Goal: Information Seeking & Learning: Learn about a topic

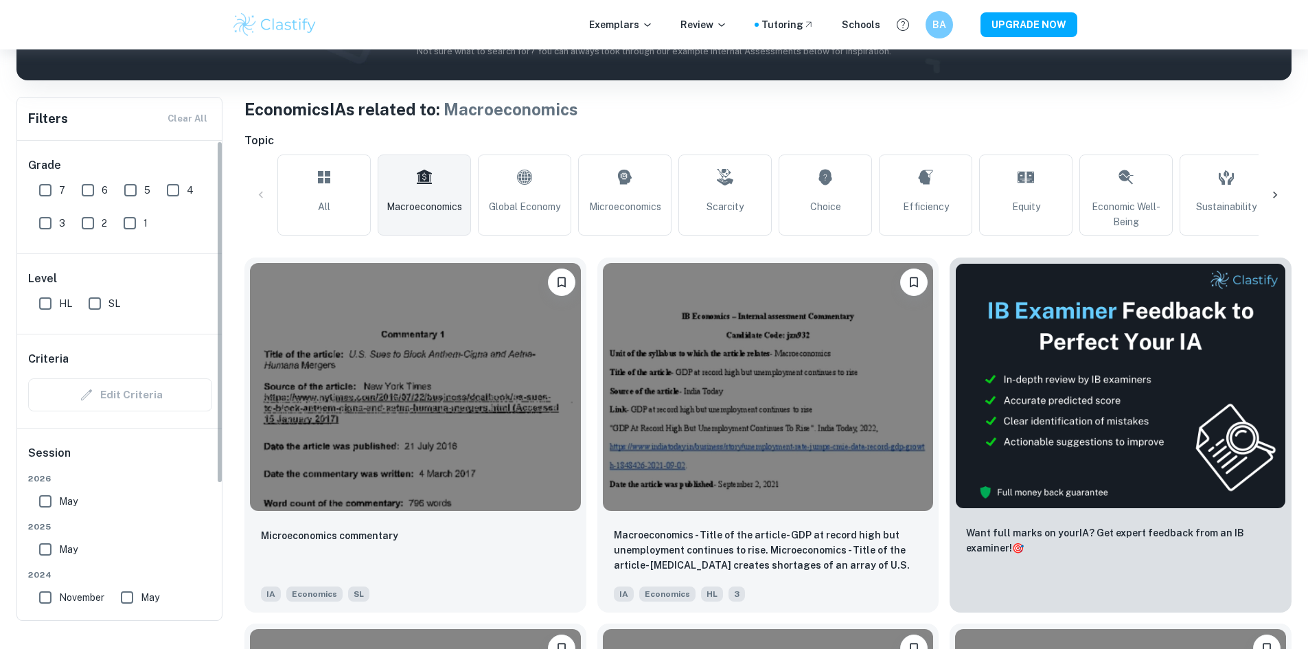
scroll to position [206, 0]
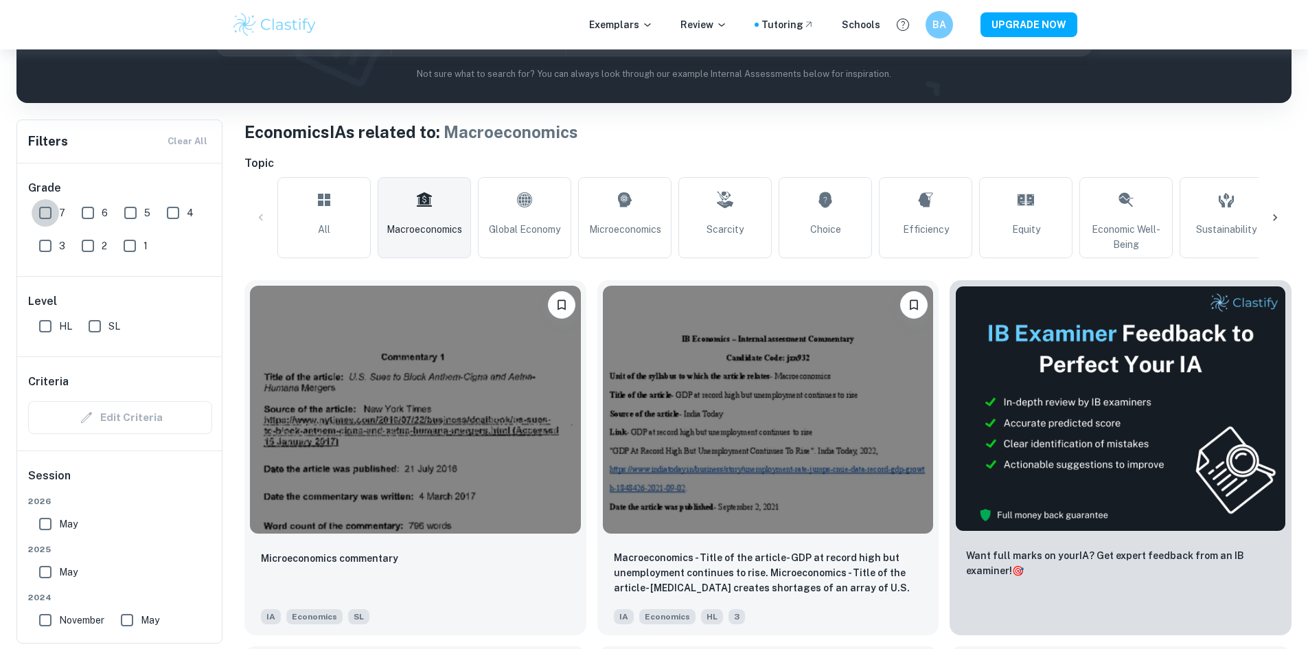
click at [42, 220] on input "7" at bounding box center [45, 212] width 27 height 27
checkbox input "true"
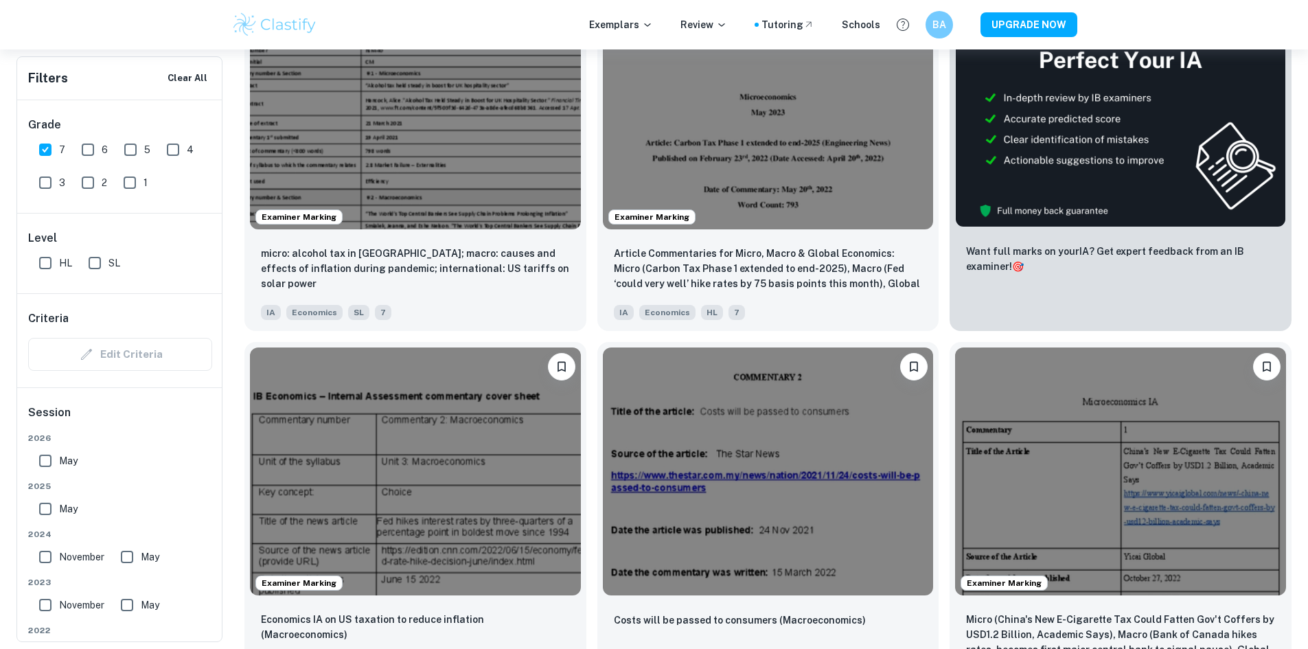
scroll to position [549, 0]
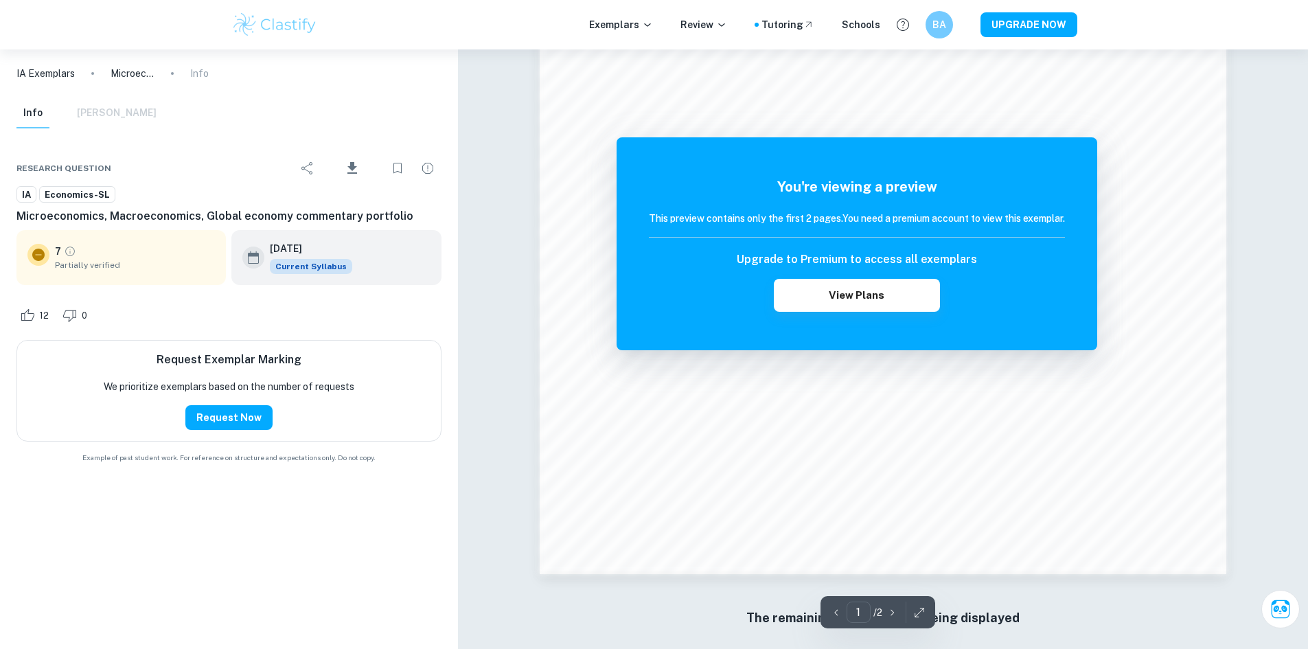
scroll to position [1442, 0]
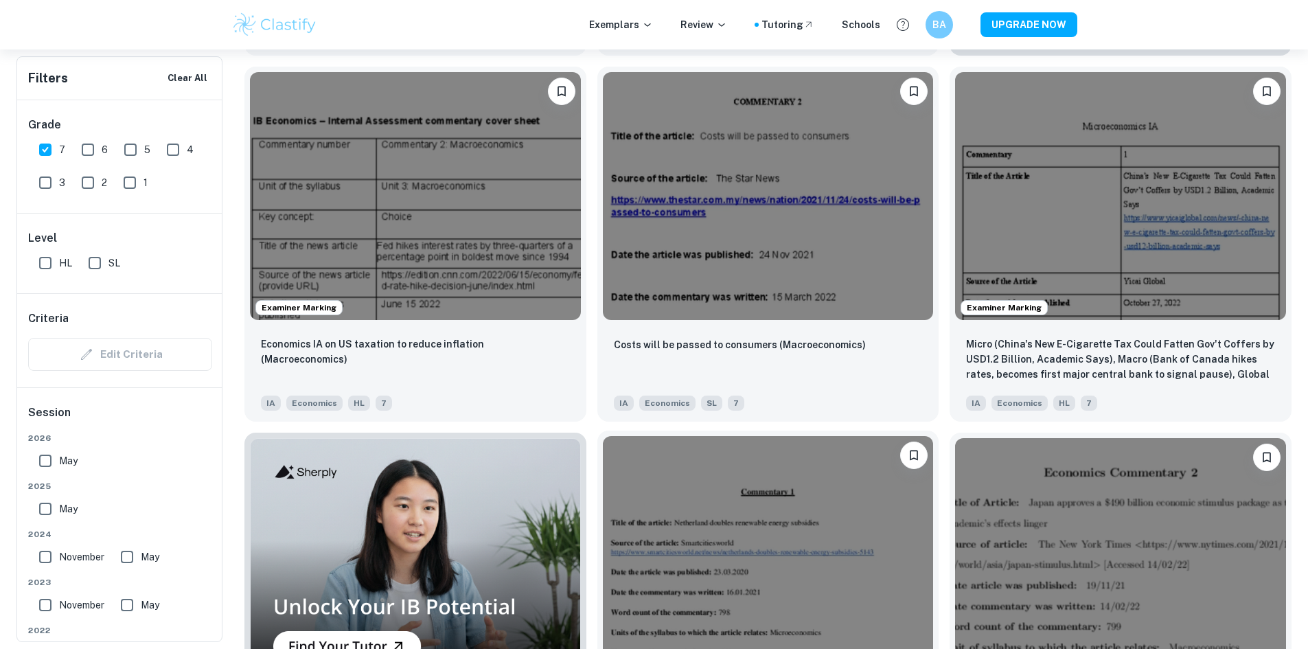
scroll to position [824, 0]
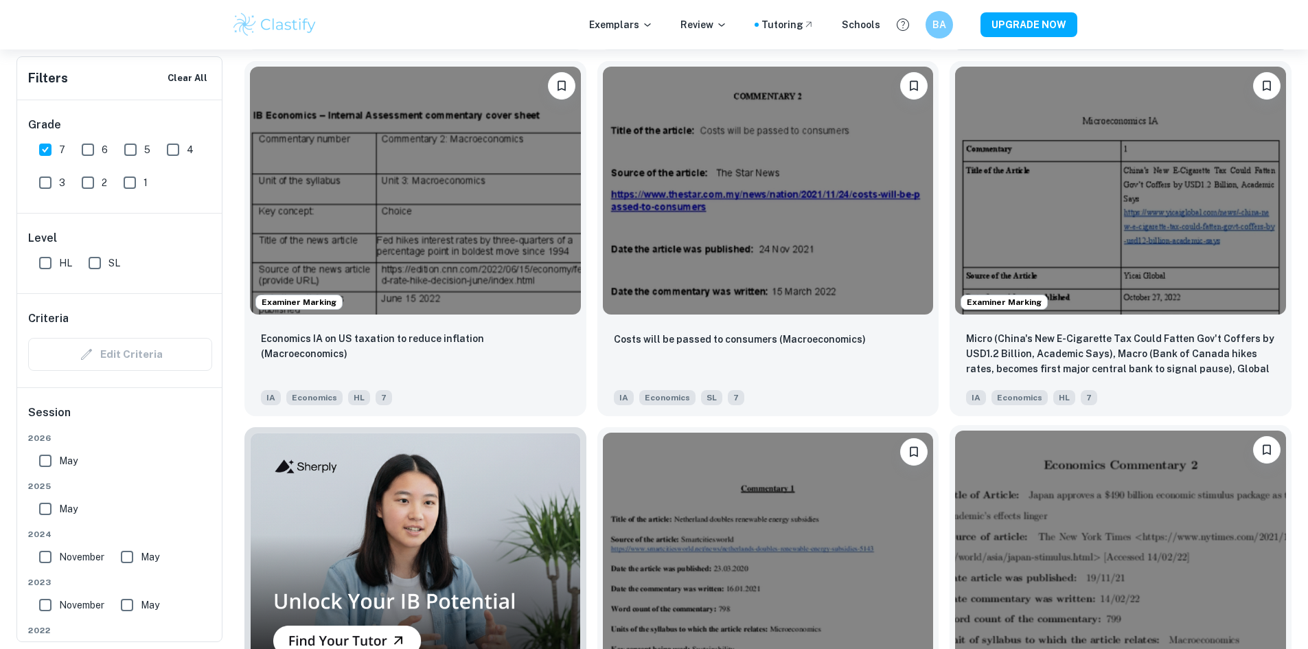
click at [955, 430] on img at bounding box center [1120, 554] width 331 height 248
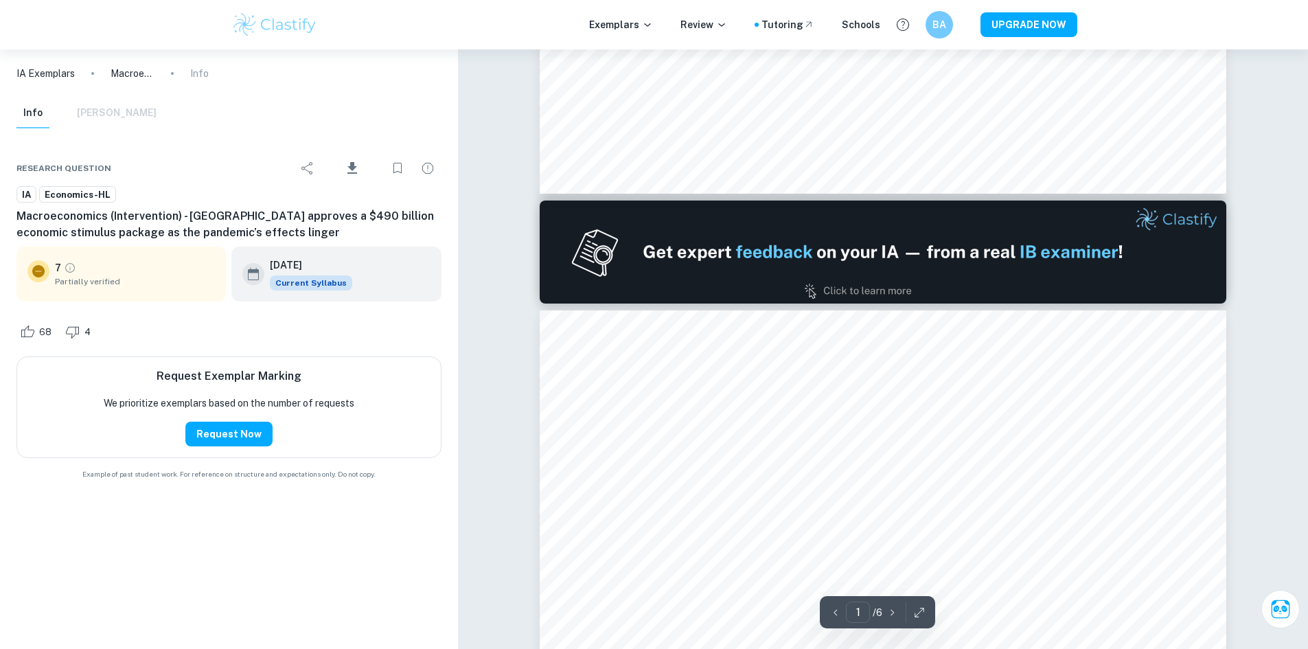
type input "2"
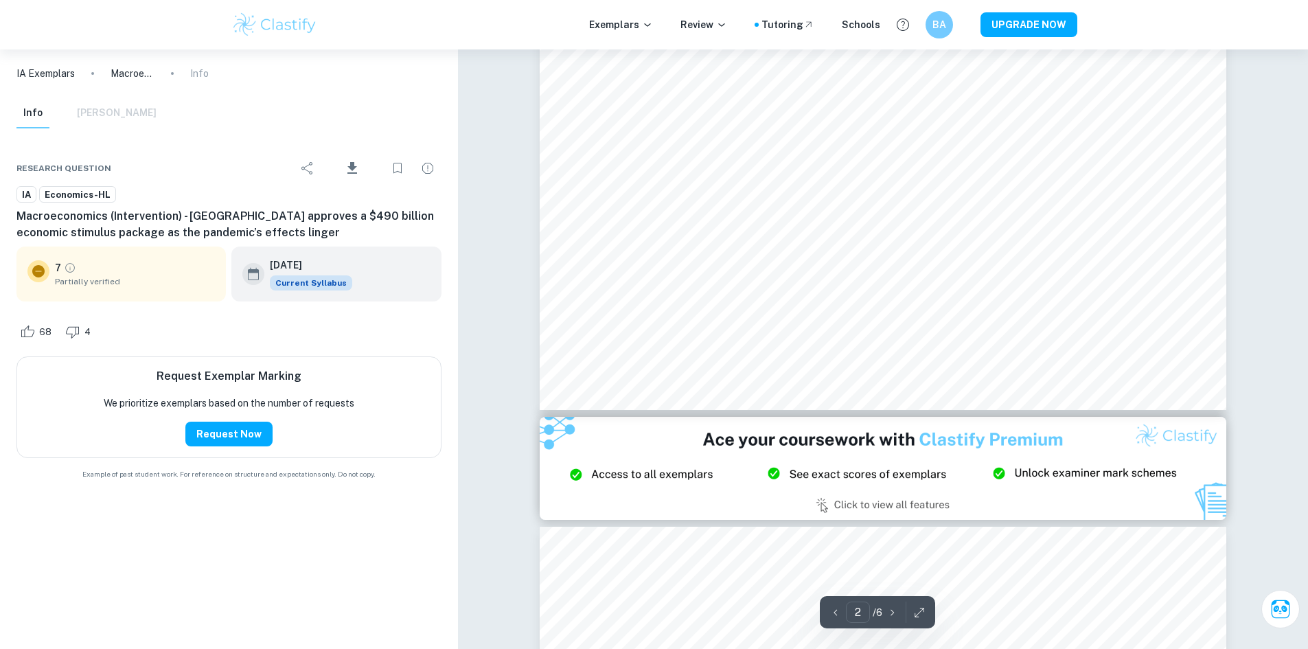
scroll to position [1716, 0]
